Goal: Task Accomplishment & Management: Complete application form

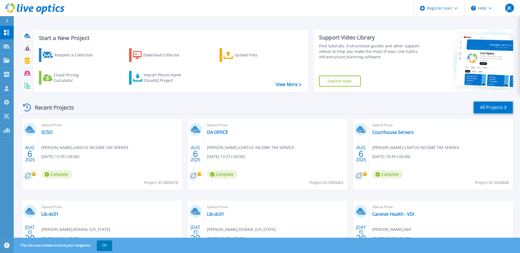
click at [497, 112] on link "All Projects" at bounding box center [493, 107] width 40 height 12
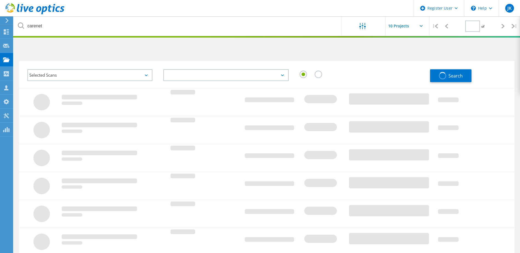
type input "1"
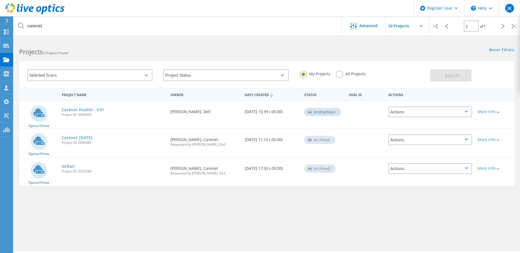
click at [342, 72] on label "All Projects" at bounding box center [351, 73] width 30 height 5
click at [0, 0] on input "All Projects" at bounding box center [0, 0] width 0 height 0
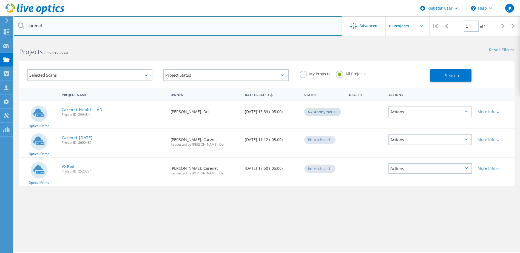
click at [215, 27] on input "carenet" at bounding box center [178, 25] width 328 height 19
type input "dimmit"
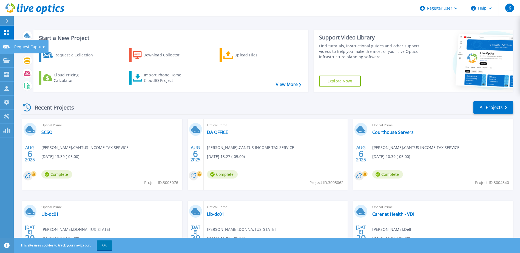
click at [5, 53] on link "Request Capture Request Capture" at bounding box center [7, 47] width 14 height 14
click at [8, 19] on icon at bounding box center [6, 21] width 3 height 4
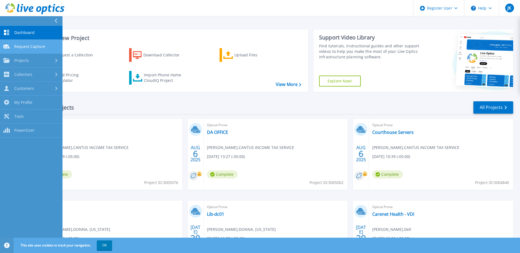
click at [23, 44] on span "Request Capture" at bounding box center [29, 46] width 31 height 5
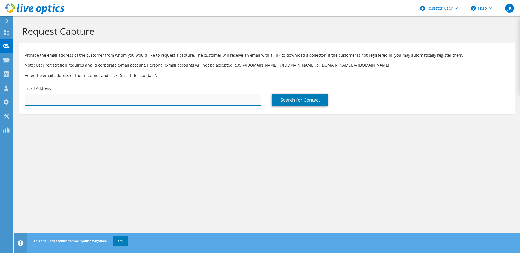
click at [111, 95] on input "text" at bounding box center [143, 100] width 237 height 12
paste input "[EMAIL_ADDRESS][DOMAIN_NAME]"
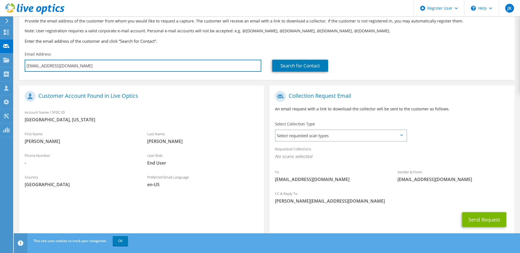
scroll to position [47, 0]
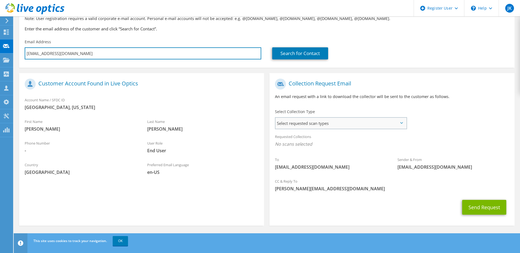
type input "it@dimmitcounty.org"
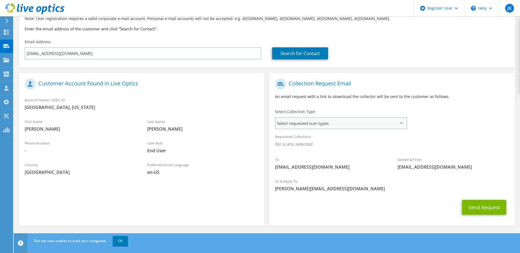
click at [397, 123] on span "Select requested scan types" at bounding box center [341, 123] width 130 height 11
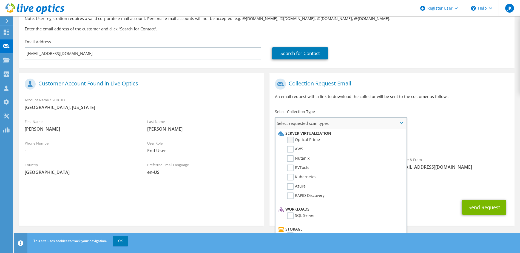
click at [301, 142] on label "Optical Prime" at bounding box center [303, 140] width 33 height 7
click at [0, 0] on input "Optical Prime" at bounding box center [0, 0] width 0 height 0
click at [398, 124] on span "Select requested scan types" at bounding box center [341, 123] width 130 height 11
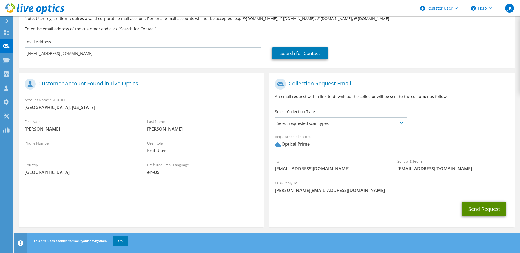
click at [496, 208] on button "Send Request" at bounding box center [484, 209] width 44 height 15
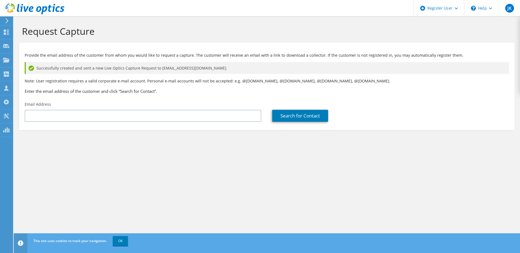
click at [6, 22] on icon at bounding box center [7, 20] width 4 height 5
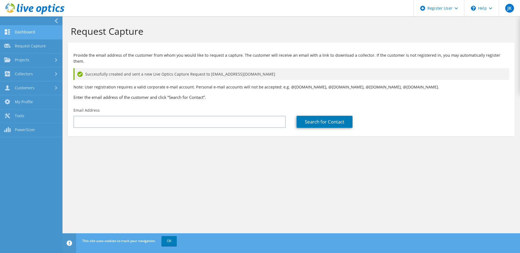
click at [13, 29] on link "Dashboard" at bounding box center [31, 32] width 63 height 14
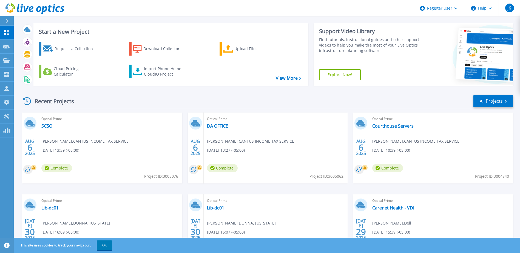
scroll to position [50, 0]
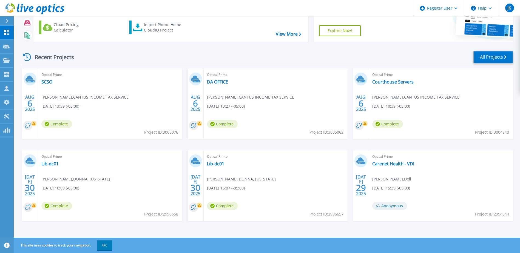
click at [498, 56] on link "All Projects" at bounding box center [493, 57] width 40 height 12
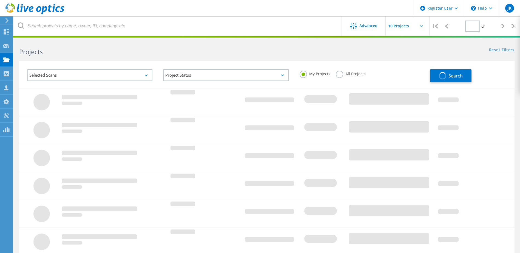
type input "1"
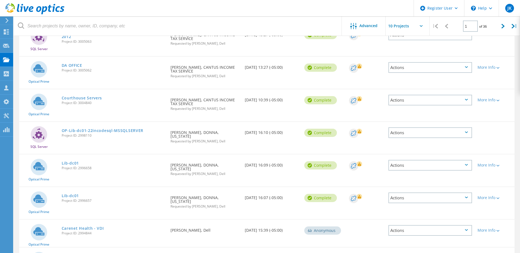
scroll to position [175, 0]
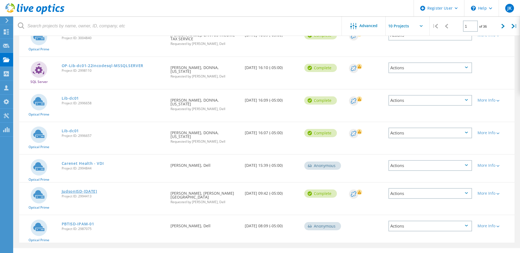
click at [85, 190] on link "JudsonISD-[DATE]" at bounding box center [80, 192] width 36 height 4
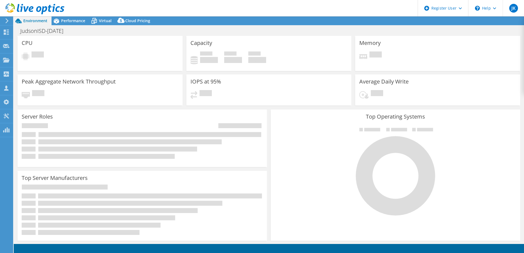
select select "USD"
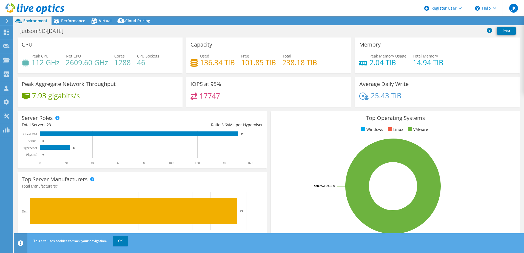
click at [269, 138] on div "Top Operating Systems Windows Linux VMware 100.0% ESXi 8.0" at bounding box center [395, 176] width 253 height 135
